Goal: Task Accomplishment & Management: Manage account settings

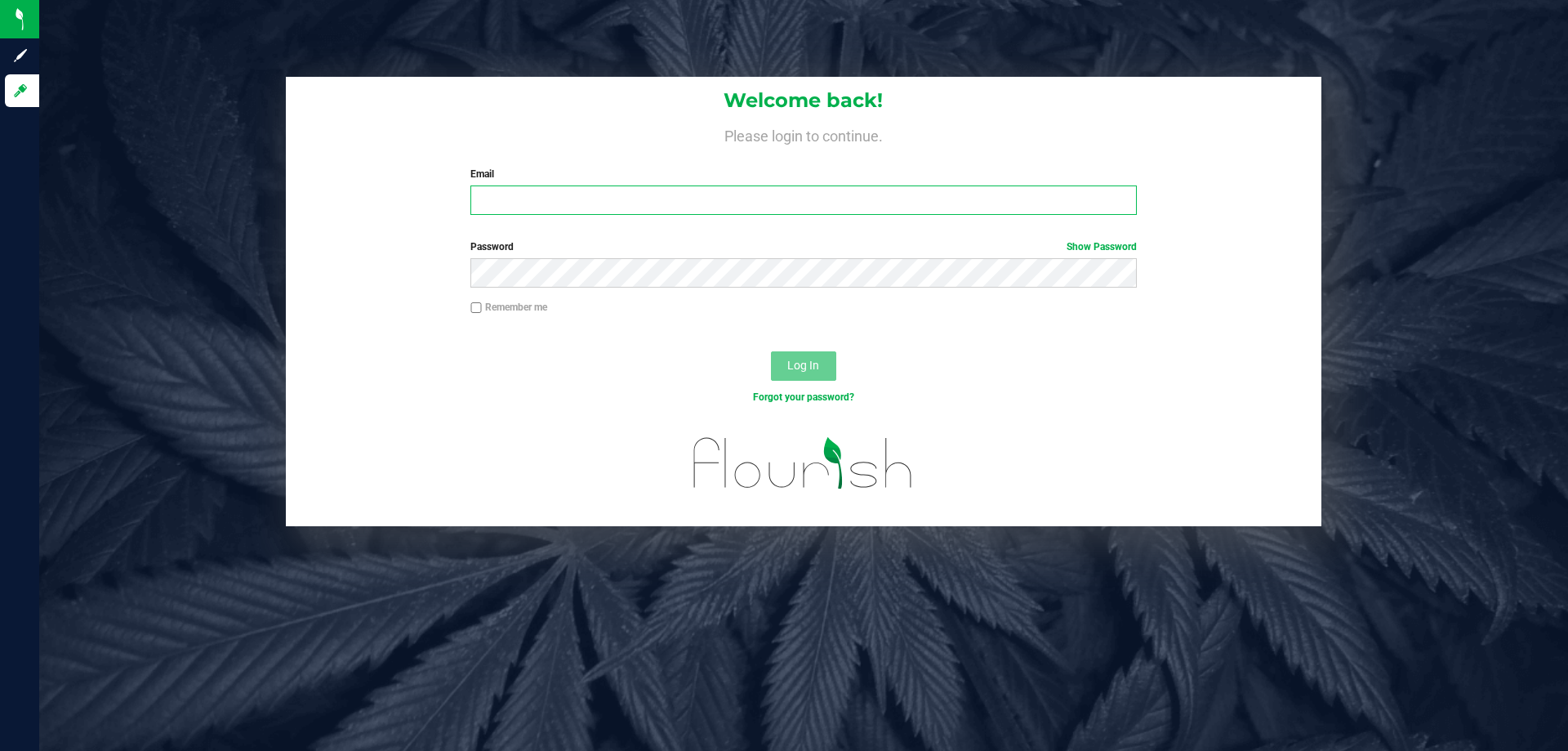
click at [513, 207] on input "Email" at bounding box center [803, 200] width 665 height 29
type input "[EMAIL_ADDRESS][DOMAIN_NAME]"
click at [771, 351] on button "Log In" at bounding box center [803, 365] width 65 height 29
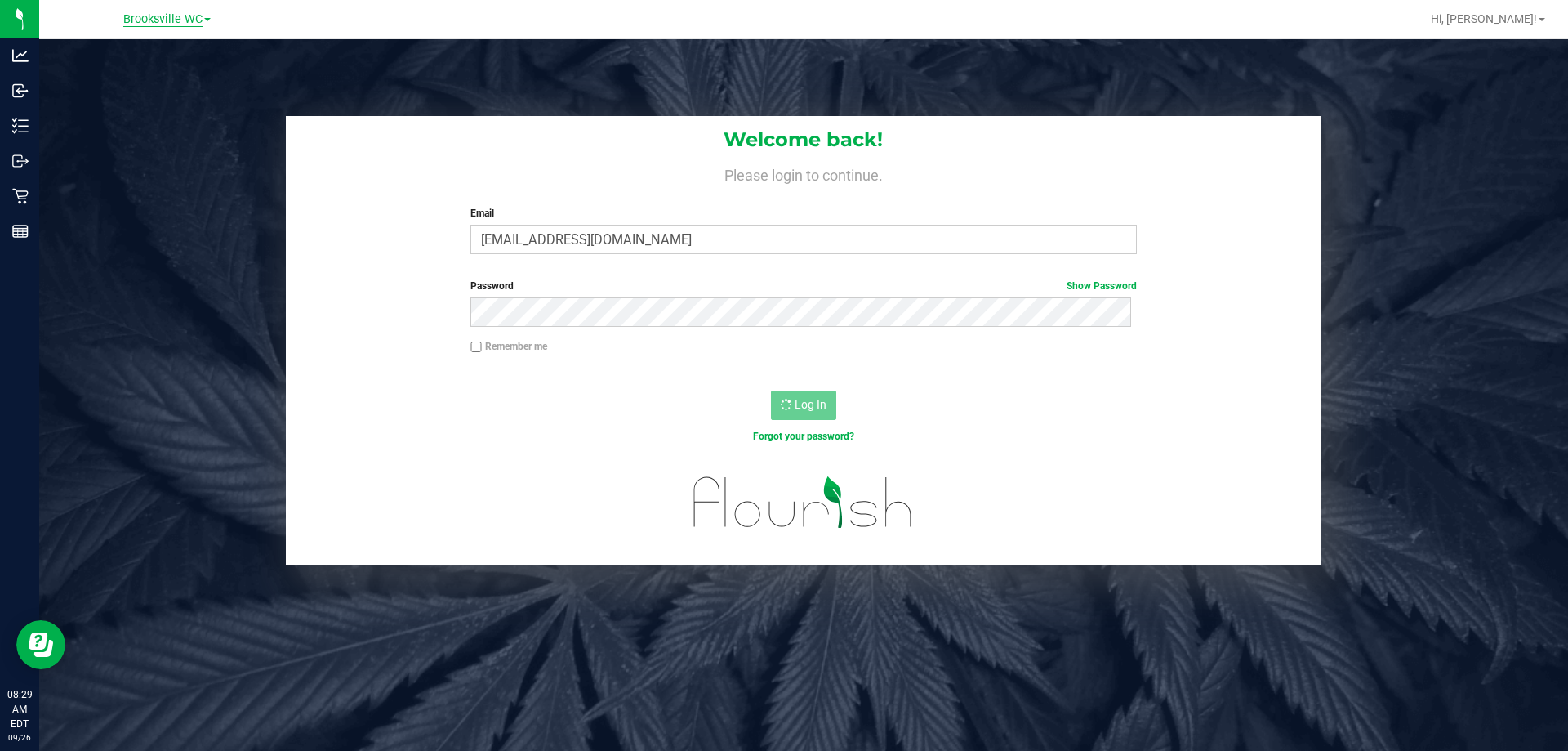
click at [179, 20] on span "Brooksville WC" at bounding box center [163, 20] width 79 height 15
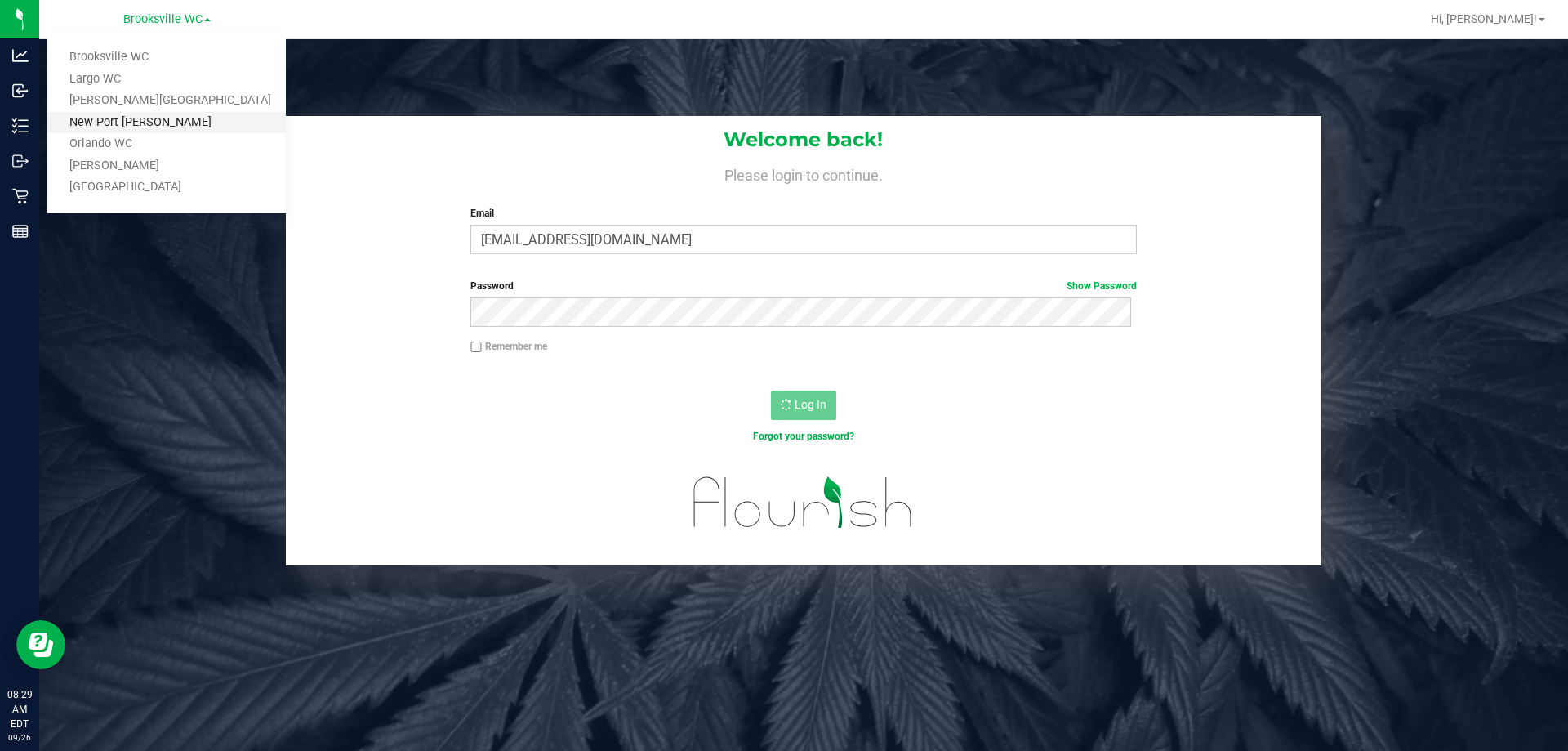
click at [193, 121] on link "New Port [PERSON_NAME]" at bounding box center [166, 123] width 238 height 22
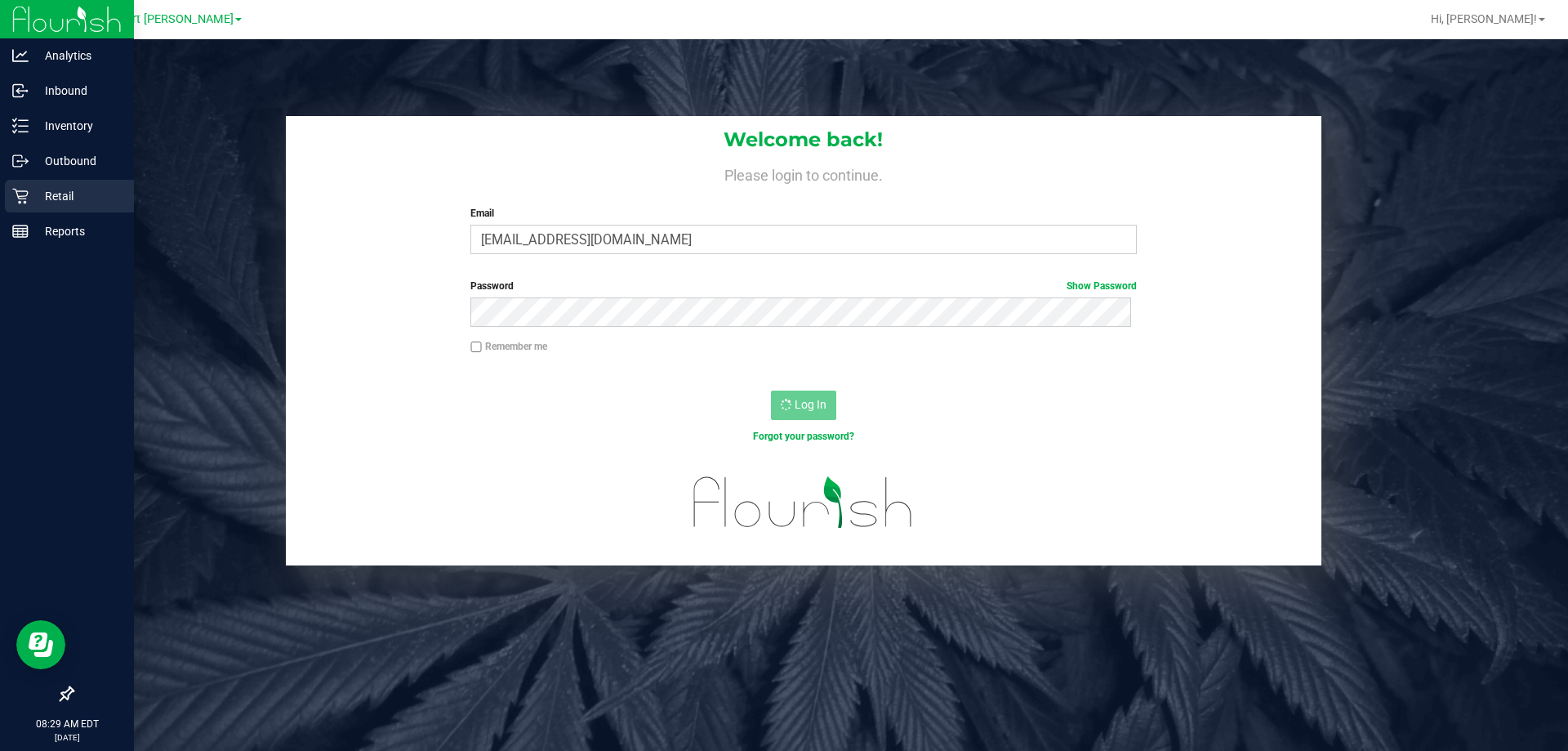
click at [29, 199] on p "Retail" at bounding box center [77, 196] width 98 height 19
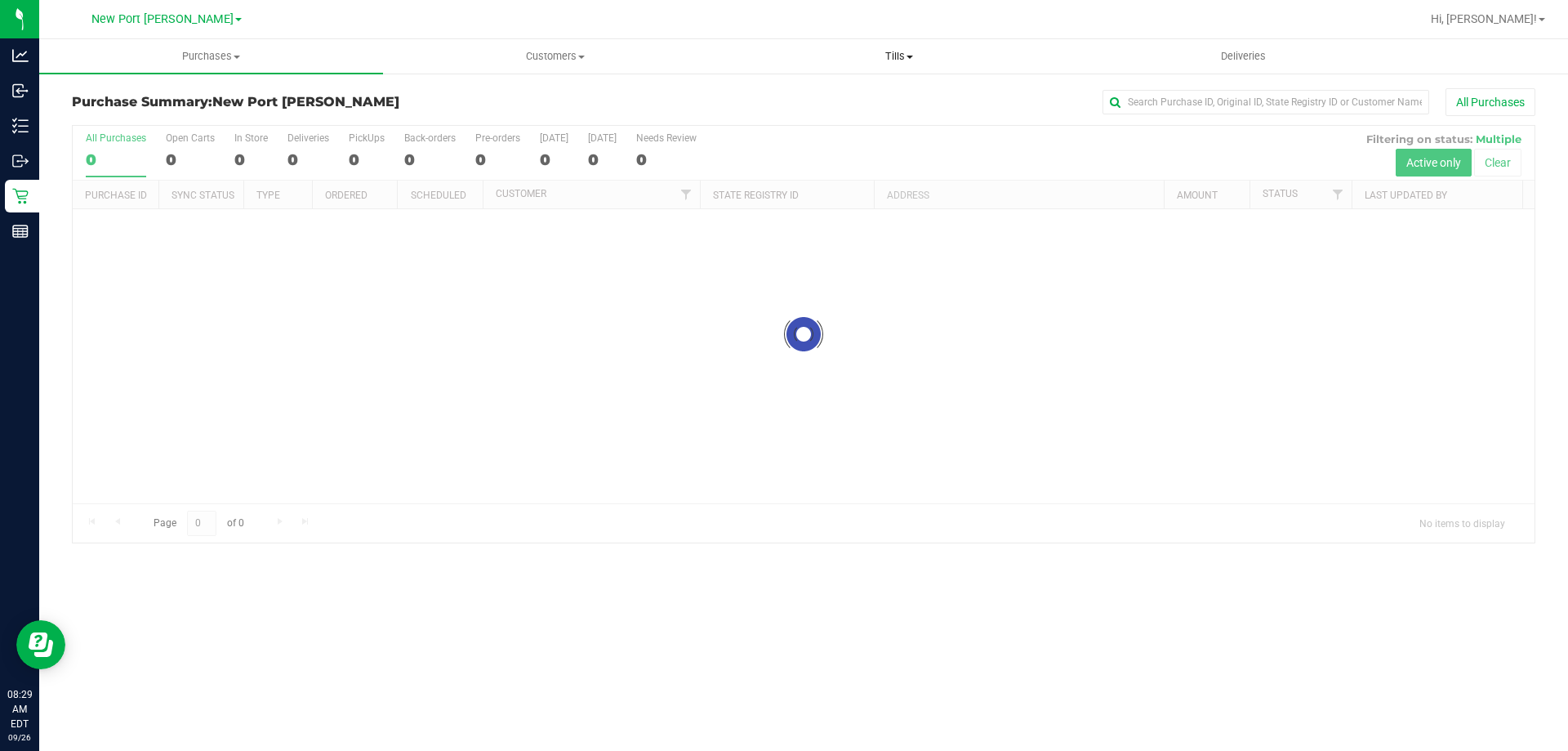
click at [899, 54] on span "Tills" at bounding box center [898, 57] width 342 height 15
click at [890, 102] on li "Manage tills" at bounding box center [898, 98] width 344 height 19
